Goal: Information Seeking & Learning: Find specific fact

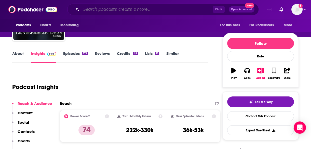
click at [110, 10] on input "Search podcasts, credits, & more..." at bounding box center [146, 9] width 131 height 8
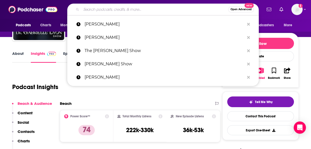
paste input "Being Well with [PERSON_NAME] and Dr. [PERSON_NAME]"
type input "Being Well with [PERSON_NAME] and Dr. [PERSON_NAME]"
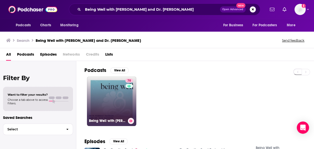
click at [121, 103] on link "78 Being Well with [PERSON_NAME] and Dr. [PERSON_NAME]" at bounding box center [111, 100] width 49 height 49
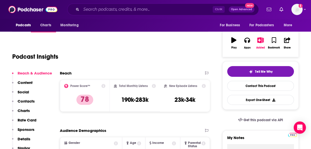
scroll to position [79, 0]
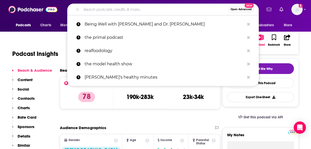
click at [114, 9] on input "Search podcasts, credits, & more..." at bounding box center [154, 9] width 147 height 8
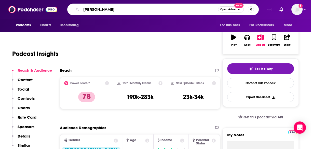
type input "[PERSON_NAME]"
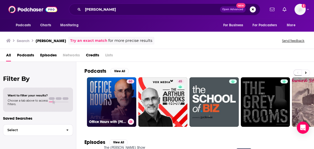
click at [119, 109] on link "60 Office Hours with [PERSON_NAME]" at bounding box center [111, 101] width 49 height 49
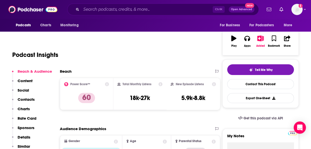
scroll to position [96, 0]
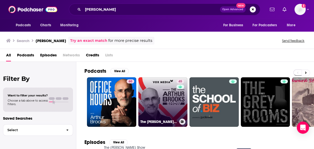
click at [170, 102] on link "45 The [PERSON_NAME] Show" at bounding box center [163, 101] width 49 height 49
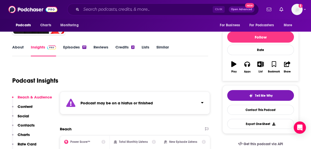
scroll to position [36, 0]
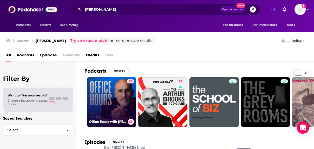
click at [97, 87] on link "60 Office Hours with [PERSON_NAME]" at bounding box center [111, 101] width 49 height 49
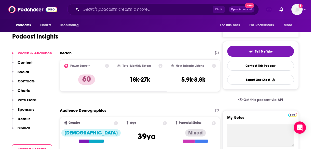
scroll to position [101, 0]
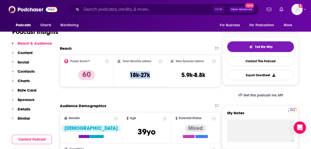
drag, startPoint x: 154, startPoint y: 75, endPoint x: 126, endPoint y: 74, distance: 28.6
click at [126, 74] on div "Total Monthly Listens 18k-27k" at bounding box center [139, 70] width 45 height 23
copy h3 "18k-27k"
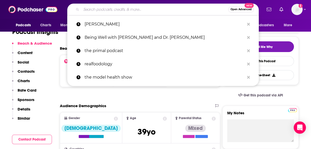
click at [112, 11] on input "Search podcasts, credits, & more..." at bounding box center [154, 9] width 147 height 8
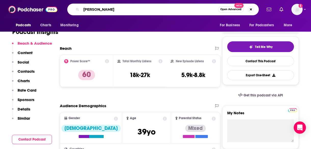
type input "[PERSON_NAME]"
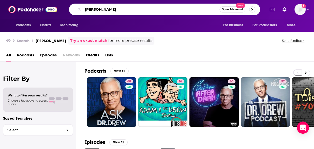
drag, startPoint x: 103, startPoint y: 8, endPoint x: 71, endPoint y: 8, distance: 31.8
click at [71, 8] on div "[PERSON_NAME] Open Advanced New" at bounding box center [164, 10] width 191 height 12
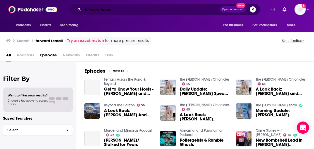
click at [118, 12] on input "forward femail" at bounding box center [151, 9] width 137 height 8
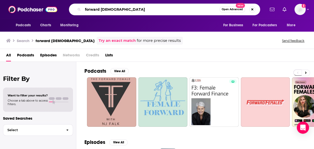
drag, startPoint x: 116, startPoint y: 9, endPoint x: 58, endPoint y: 12, distance: 58.4
click at [58, 12] on div "Podcasts Charts Monitoring forward [DEMOGRAPHIC_DATA] Open Advanced New For Bus…" at bounding box center [157, 9] width 314 height 19
type input "heal squad"
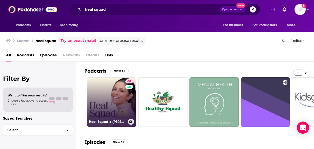
click at [114, 99] on link "68 Heal Squad x [PERSON_NAME]" at bounding box center [111, 101] width 49 height 49
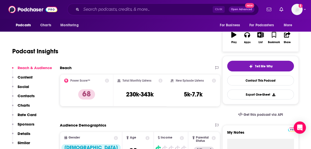
scroll to position [77, 0]
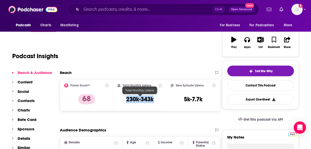
drag, startPoint x: 155, startPoint y: 99, endPoint x: 120, endPoint y: 98, distance: 35.4
click at [120, 98] on div "Total Monthly Listens 230k-343k" at bounding box center [139, 94] width 45 height 23
copy h3 "230k-343k"
